Goal: Information Seeking & Learning: Learn about a topic

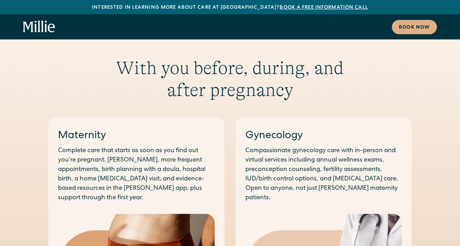
scroll to position [688, 0]
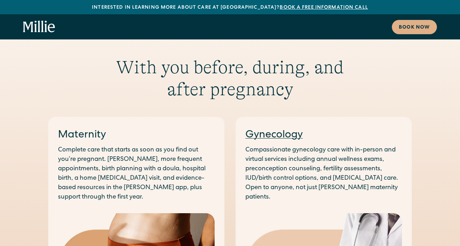
click at [281, 130] on link "Gynecology" at bounding box center [273, 135] width 57 height 10
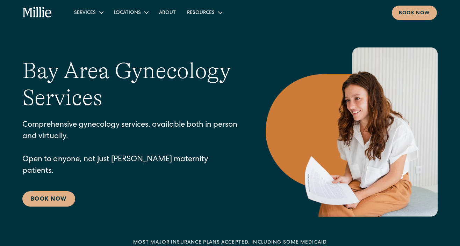
scroll to position [594, 0]
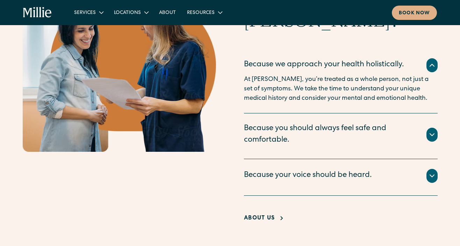
click at [270, 71] on div "Because we approach your health holistically." at bounding box center [324, 65] width 160 height 12
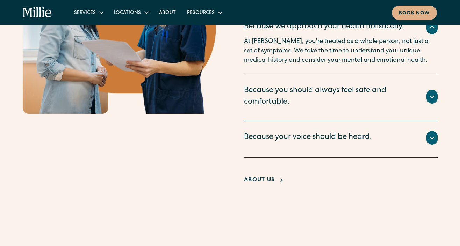
scroll to position [0, 0]
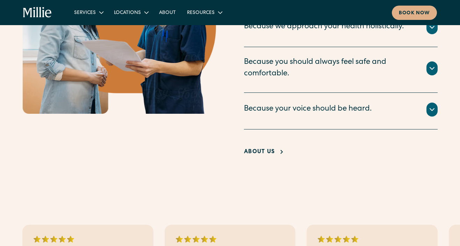
click at [262, 166] on section "Why get gynecology care at [GEOGRAPHIC_DATA]? Because we approach your health h…" at bounding box center [230, 43] width 460 height 297
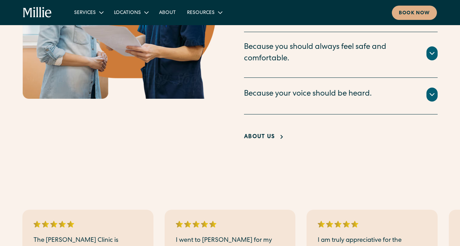
scroll to position [645, 0]
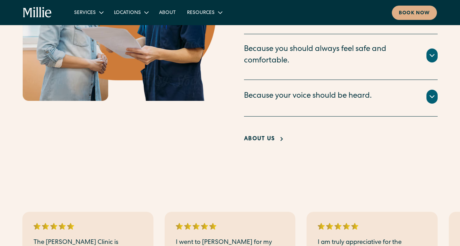
click at [270, 135] on div "About Us" at bounding box center [259, 139] width 31 height 8
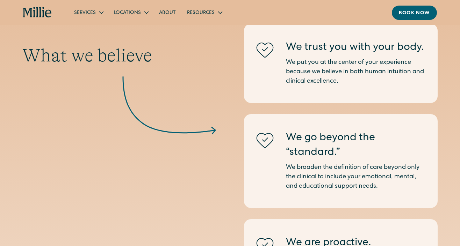
scroll to position [661, 0]
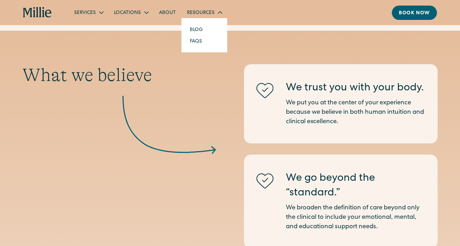
click at [218, 15] on icon at bounding box center [220, 12] width 8 height 8
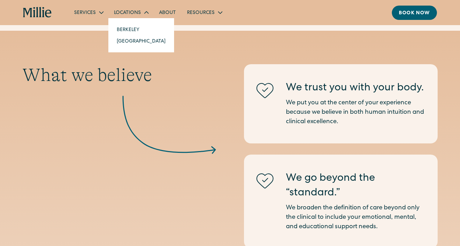
click at [145, 12] on icon at bounding box center [146, 12] width 8 height 8
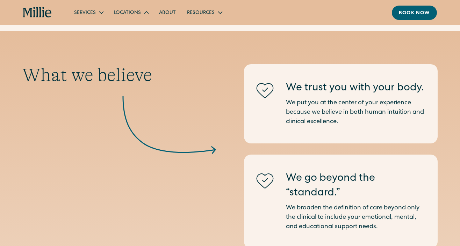
click at [140, 13] on div "Locations" at bounding box center [130, 13] width 45 height 12
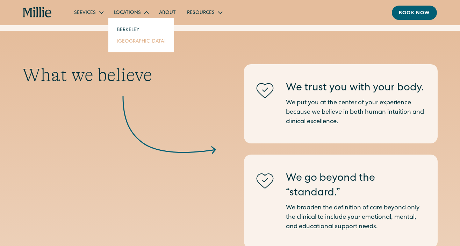
click at [131, 42] on link "South Bay" at bounding box center [141, 41] width 60 height 12
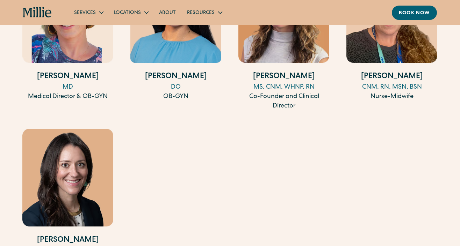
scroll to position [733, 0]
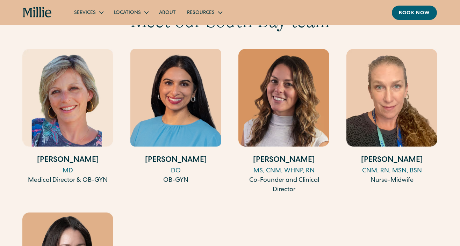
click at [167, 155] on h4 "[PERSON_NAME]" at bounding box center [175, 161] width 91 height 12
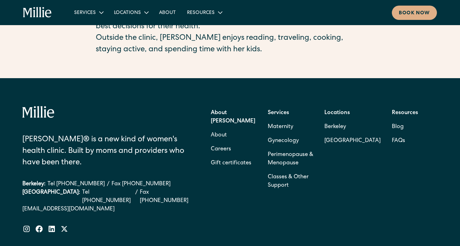
scroll to position [270, 0]
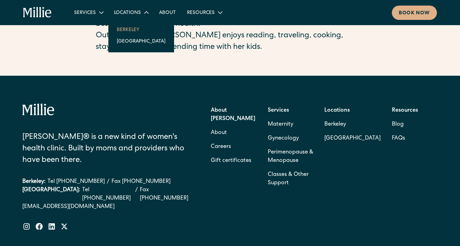
click at [136, 29] on link "Berkeley" at bounding box center [141, 30] width 60 height 12
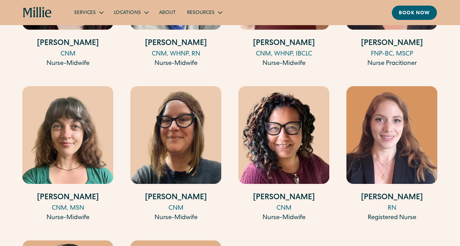
scroll to position [1046, 0]
